Goal: Task Accomplishment & Management: Complete application form

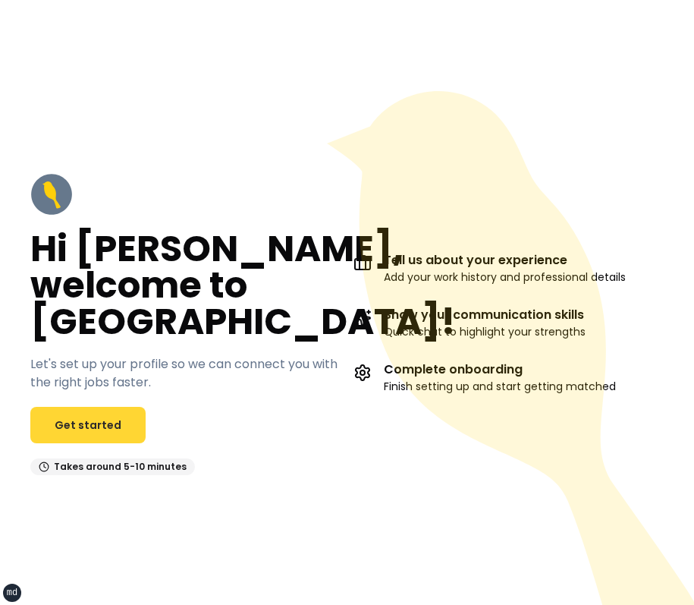
click at [115, 414] on link "Get started" at bounding box center [87, 425] width 115 height 36
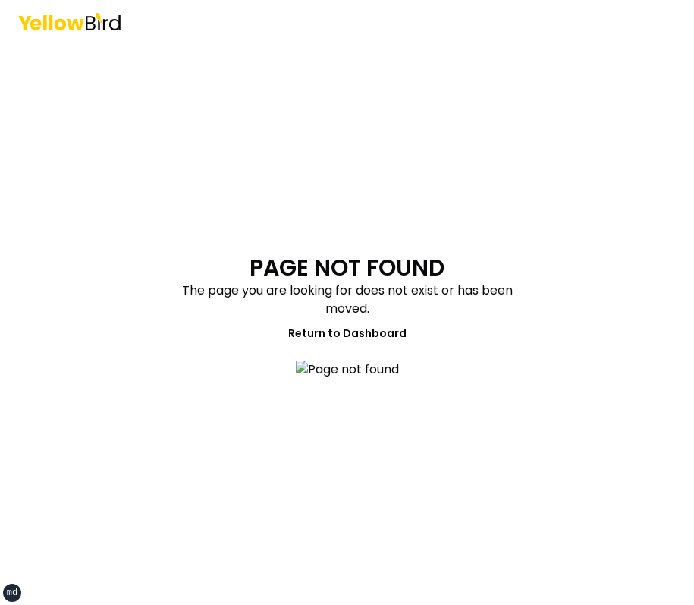
click at [329, 121] on main "PAGE NOT FOUND The page you are looking for does not exist or has been moved. R…" at bounding box center [347, 323] width 583 height 562
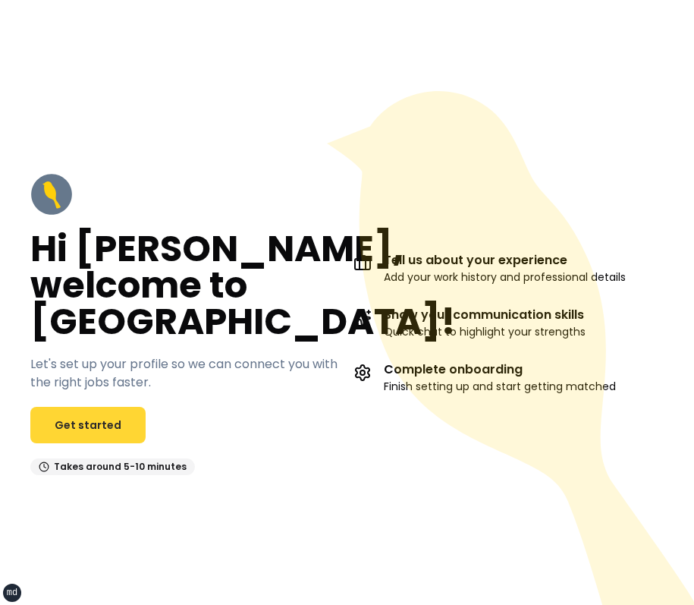
click at [108, 419] on link "Get started" at bounding box center [87, 425] width 115 height 36
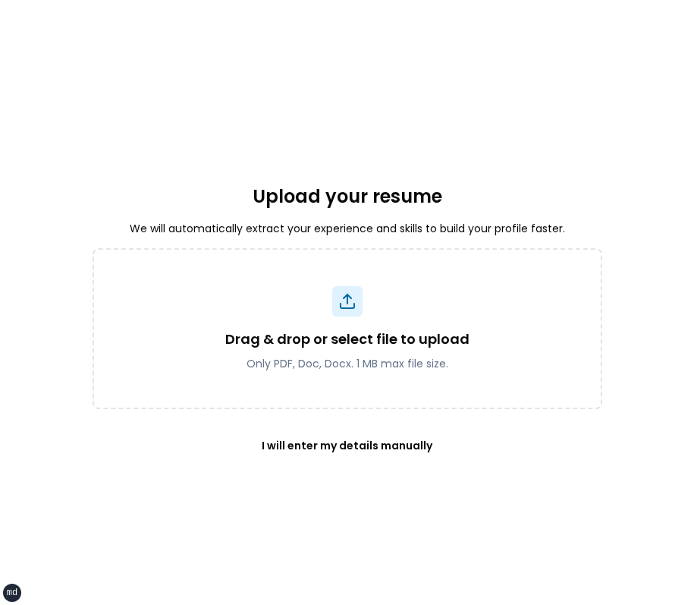
click at [259, 125] on div "Upload your resume We will automatically extract your experience and skills to …" at bounding box center [348, 323] width 510 height 562
click at [545, 114] on div "Upload your resume We will automatically extract your experience and skills to …" at bounding box center [348, 323] width 510 height 562
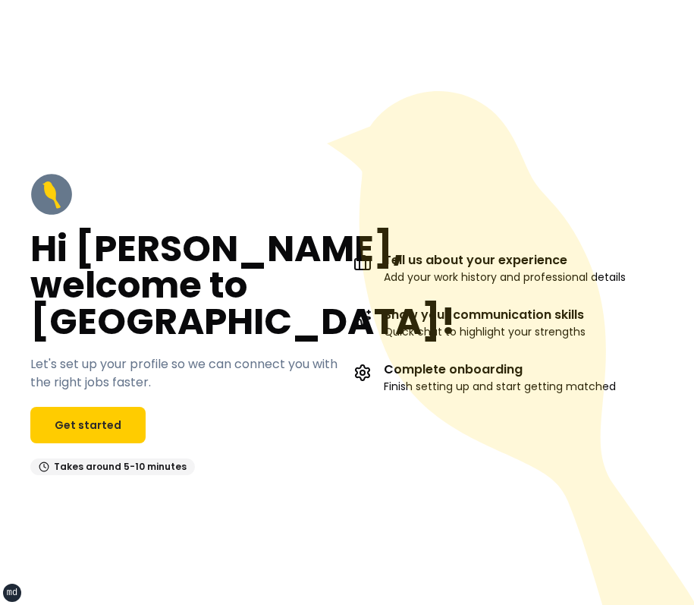
click at [169, 120] on div "Hi David, welcome to YellowBird! Let's set up your profile so we can connect yo…" at bounding box center [347, 323] width 694 height 562
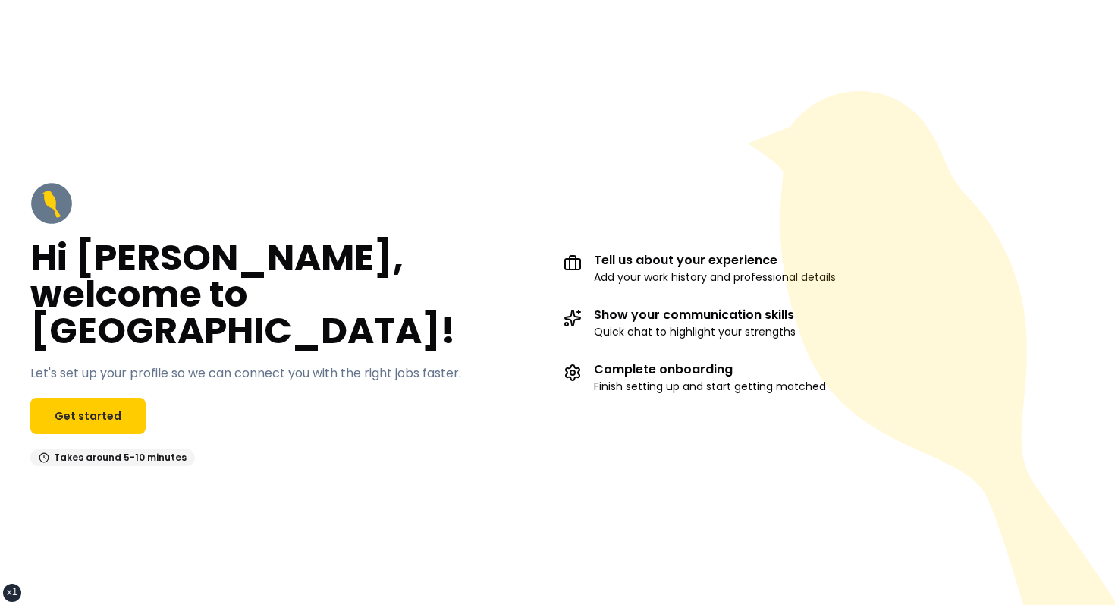
click at [547, 228] on div "Hi David, welcome to YellowBird! Let's set up your profile so we can connect yo…" at bounding box center [290, 324] width 521 height 284
click at [130, 404] on link "Get started" at bounding box center [87, 415] width 115 height 36
click at [256, 179] on div "Hi David, welcome to YellowBird! Let's set up your profile so we can connect yo…" at bounding box center [557, 324] width 1115 height 344
click at [104, 397] on link "Get started" at bounding box center [87, 415] width 115 height 36
click at [58, 407] on link "Get started" at bounding box center [87, 415] width 115 height 36
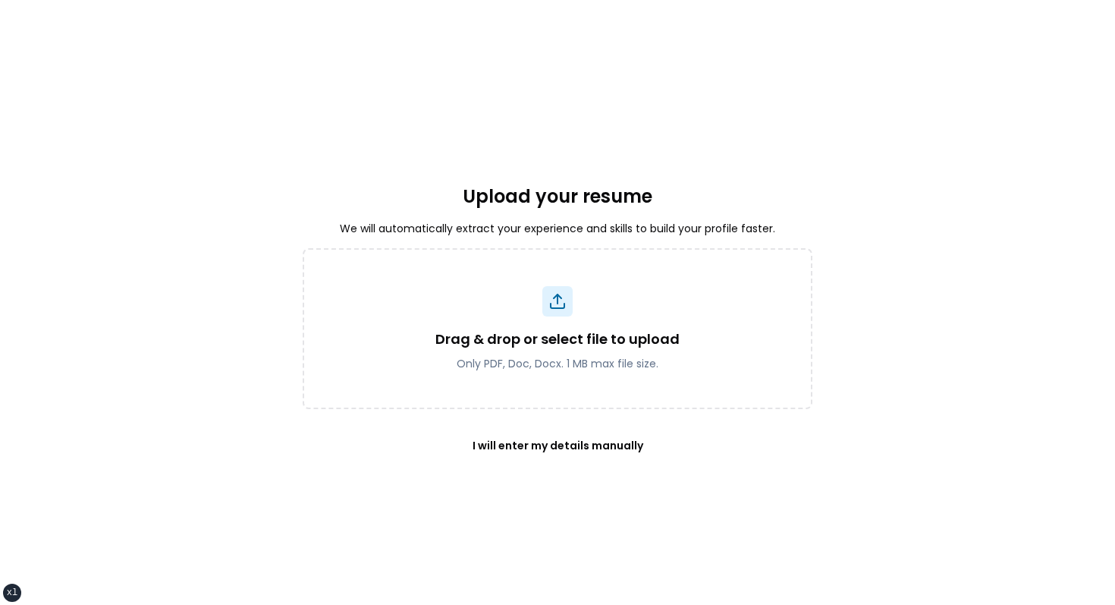
click at [231, 358] on div "Upload your resume We will automatically extract your experience and skills to …" at bounding box center [557, 323] width 1115 height 562
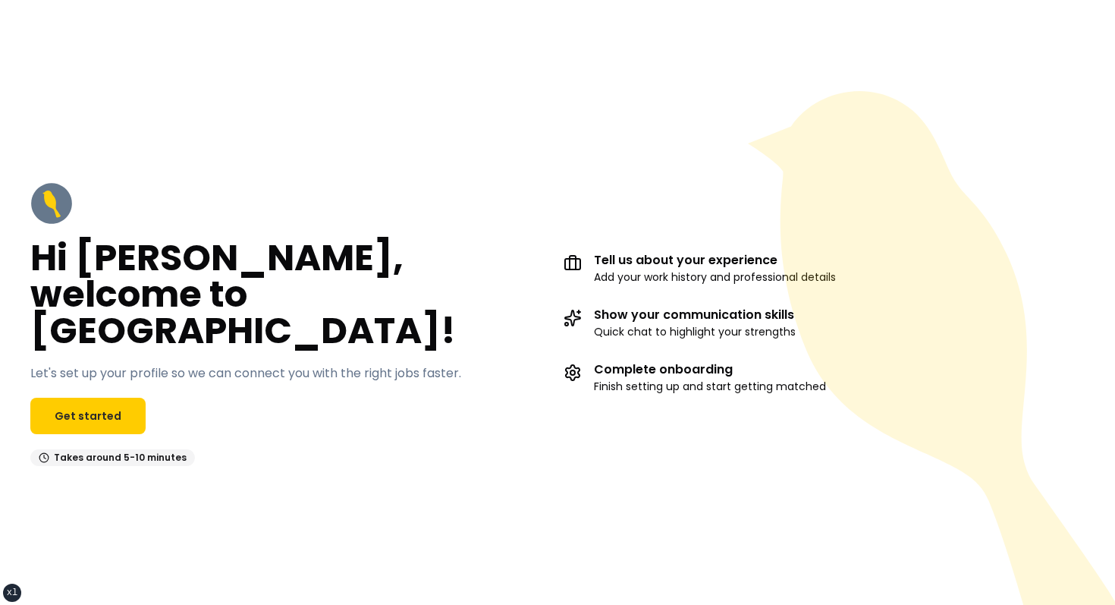
click at [362, 183] on div "Hi David, welcome to YellowBird! Let's set up your profile so we can connect yo…" at bounding box center [557, 324] width 1115 height 344
click at [466, 228] on div "Hi David, welcome to YellowBird! Let's set up your profile so we can connect yo…" at bounding box center [290, 324] width 521 height 284
